Goal: Task Accomplishment & Management: Manage account settings

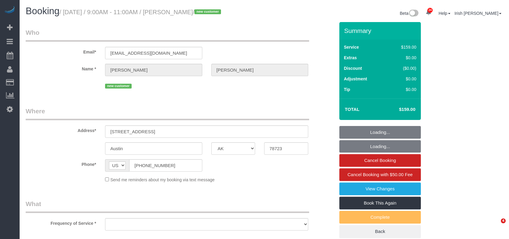
select select "[GEOGRAPHIC_DATA]"
select select "object:30240"
select select "3"
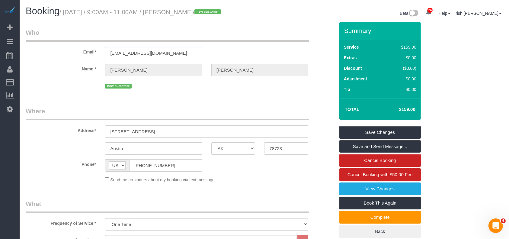
drag, startPoint x: 37, startPoint y: 67, endPoint x: 133, endPoint y: 6, distance: 113.9
click at [37, 67] on label "Name *" at bounding box center [60, 68] width 79 height 8
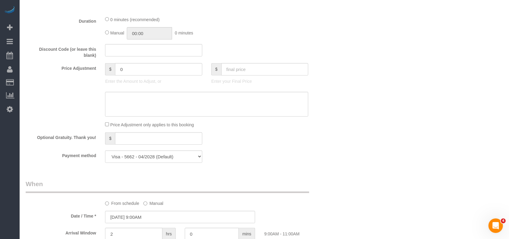
scroll to position [403, 0]
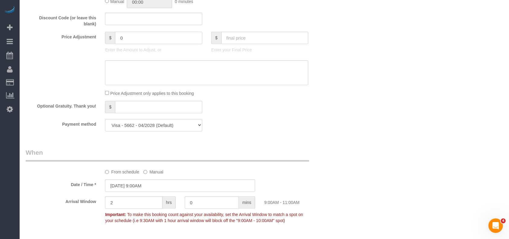
drag, startPoint x: 136, startPoint y: 41, endPoint x: 54, endPoint y: 28, distance: 83.1
paste input "."
click at [143, 38] on input "2" at bounding box center [158, 38] width 87 height 12
paste input "5"
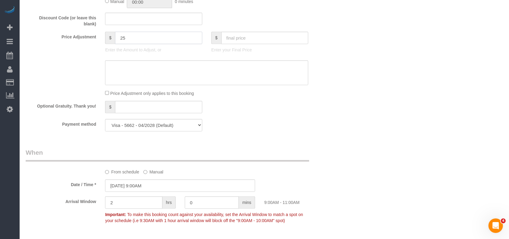
type input "25"
drag, startPoint x: 196, startPoint y: 38, endPoint x: 131, endPoint y: 62, distance: 70.0
click at [102, 34] on div "$ 25 Enter the Amount to Adjust, or" at bounding box center [154, 44] width 106 height 24
copy div "$"
click at [141, 70] on textarea at bounding box center [206, 72] width 203 height 25
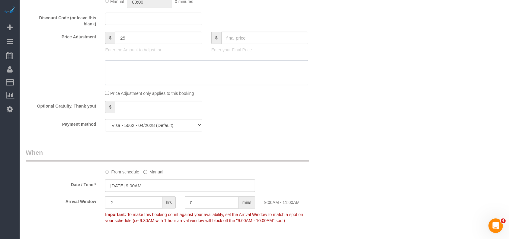
paste textarea "$ 25"
click at [109, 76] on textarea at bounding box center [206, 72] width 203 height 25
click at [121, 73] on textarea at bounding box center [206, 72] width 203 height 25
click at [132, 68] on textarea at bounding box center [206, 72] width 203 height 25
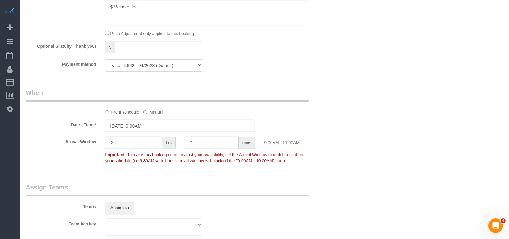
scroll to position [564, 0]
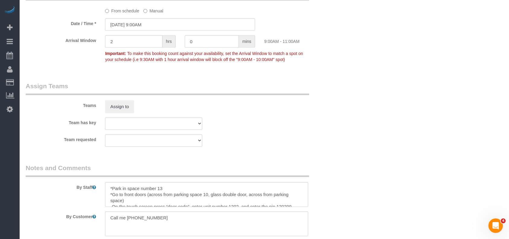
type textarea "$25 travel fee"
click at [134, 24] on input "[DATE] 9:00AM" at bounding box center [180, 24] width 150 height 12
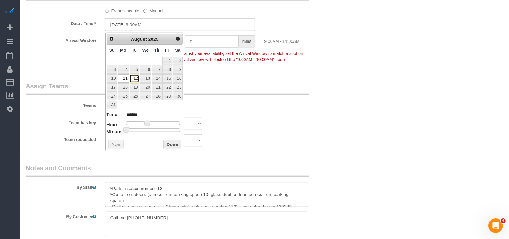
click at [134, 77] on link "12" at bounding box center [135, 78] width 10 height 8
type input "[DATE] 9:00AM"
click at [191, 189] on textarea at bounding box center [206, 194] width 203 height 25
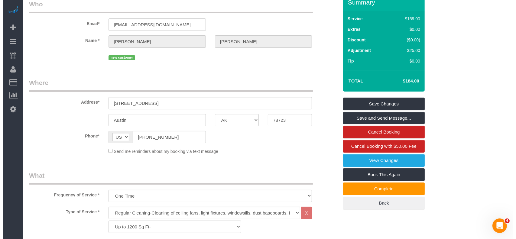
scroll to position [0, 0]
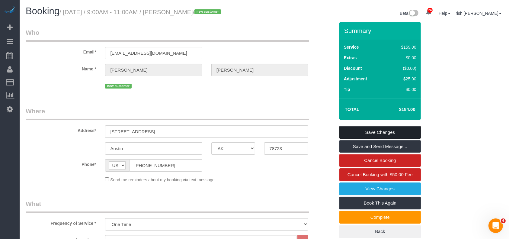
type textarea "*Park in space number 13 (PENDING TILL CODE IS CONFIRMED) *Go to front doors (a…"
click at [390, 129] on link "Save Changes" at bounding box center [381, 132] width 82 height 13
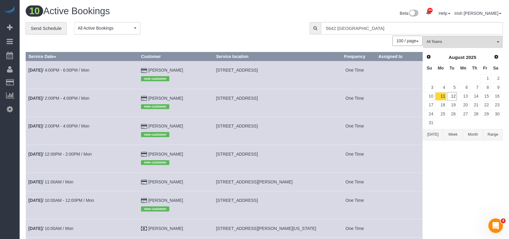
click at [491, 134] on button "Range" at bounding box center [493, 134] width 20 height 11
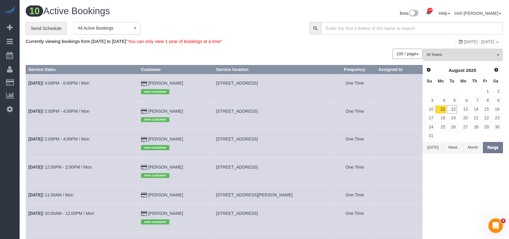
click at [465, 41] on span "[DATE] - [DATE]" at bounding box center [480, 41] width 31 height 5
type input "**********"
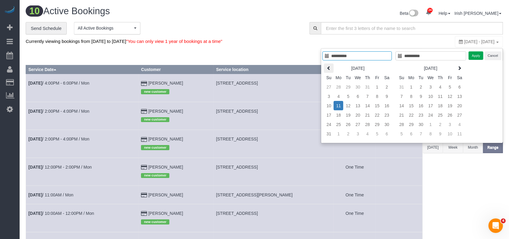
click at [324, 67] on th at bounding box center [329, 67] width 10 height 9
type input "**********"
click at [350, 87] on td "1" at bounding box center [348, 86] width 10 height 9
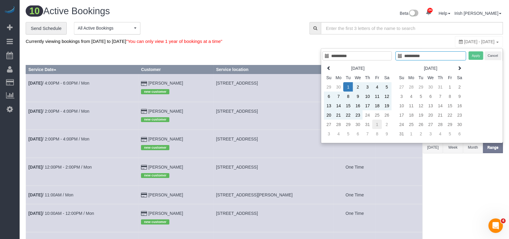
type input "**********"
drag, startPoint x: 373, startPoint y: 122, endPoint x: 393, endPoint y: 116, distance: 21.2
click at [374, 123] on td "1" at bounding box center [377, 124] width 10 height 9
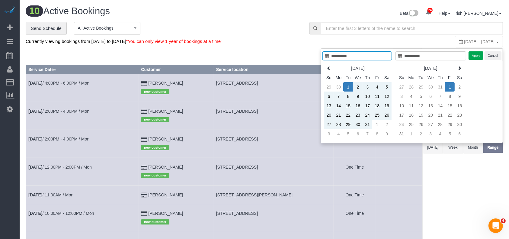
type input "**********"
click at [476, 54] on button "Apply" at bounding box center [476, 55] width 15 height 9
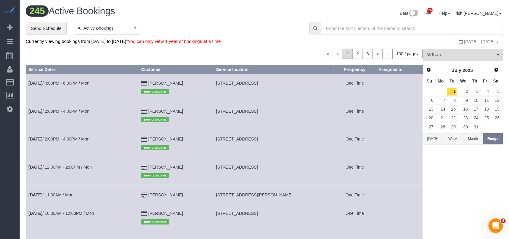
click at [403, 30] on input "text" at bounding box center [412, 28] width 182 height 12
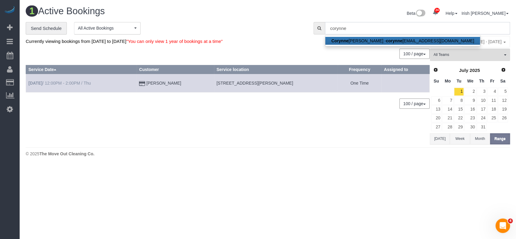
type input "corynne"
click at [66, 82] on link "[DATE] 12:00PM - 2:00PM / Thu" at bounding box center [59, 83] width 62 height 5
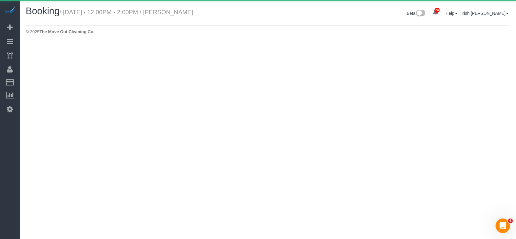
select select "[GEOGRAPHIC_DATA]"
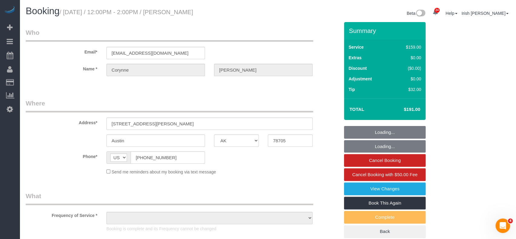
select select "object:32908"
select select "string:fspay-70af1b4c-35af-4469-86db-b6219dfb23f6"
select select "3"
select select "spot497"
